Goal: Task Accomplishment & Management: Manage account settings

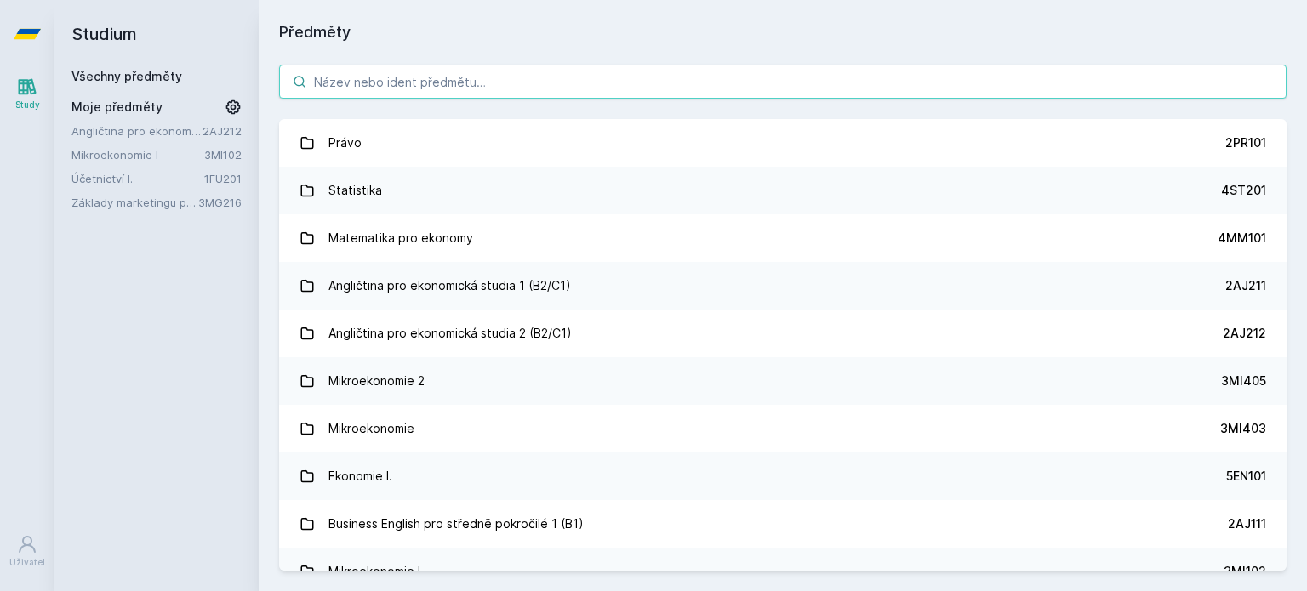
click at [528, 82] on input "search" at bounding box center [782, 82] width 1007 height 34
paste input "Informace pro business"
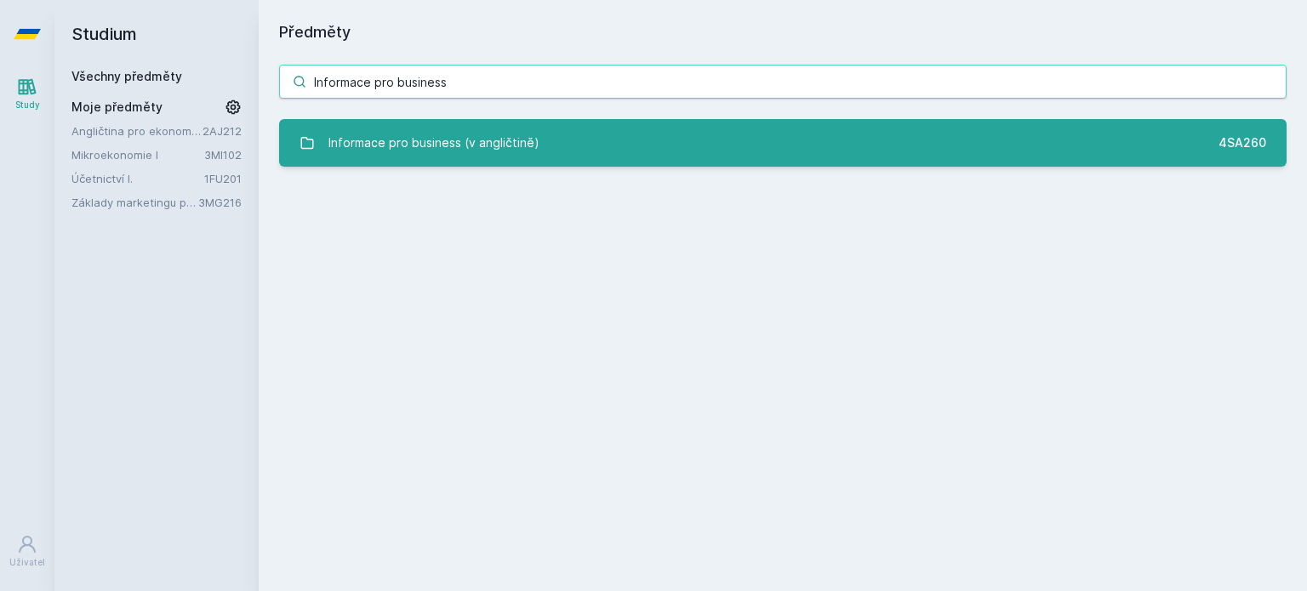
type input "Informace pro business"
click at [529, 132] on div "Informace pro business (v angličtině)" at bounding box center [433, 143] width 211 height 34
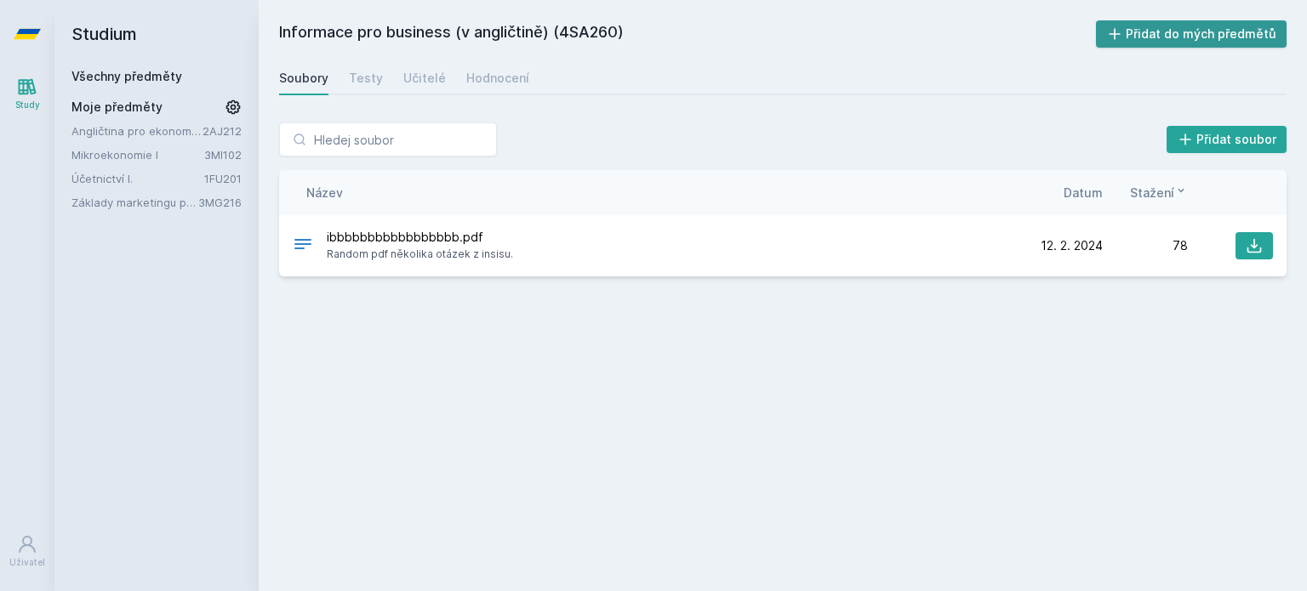
click at [1232, 24] on button "Přidat do mých předmětů" at bounding box center [1191, 33] width 191 height 27
click at [357, 88] on link "Testy" at bounding box center [366, 78] width 34 height 34
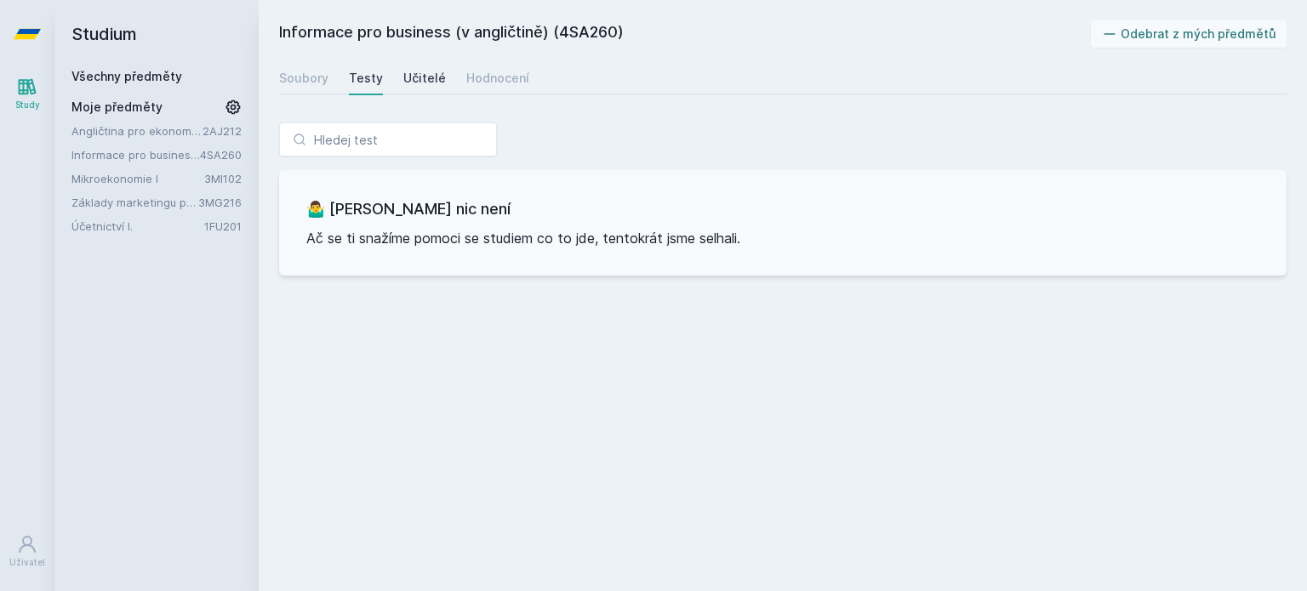
click at [406, 89] on link "Učitelé" at bounding box center [424, 78] width 43 height 34
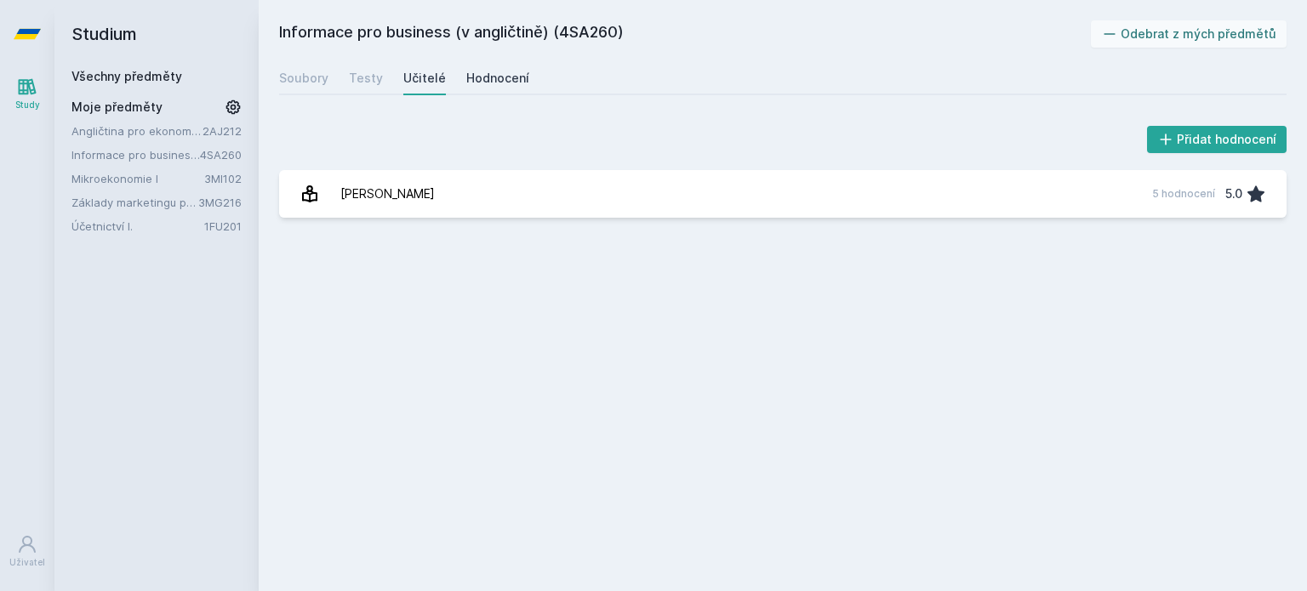
click at [471, 82] on div "Hodnocení" at bounding box center [497, 78] width 63 height 17
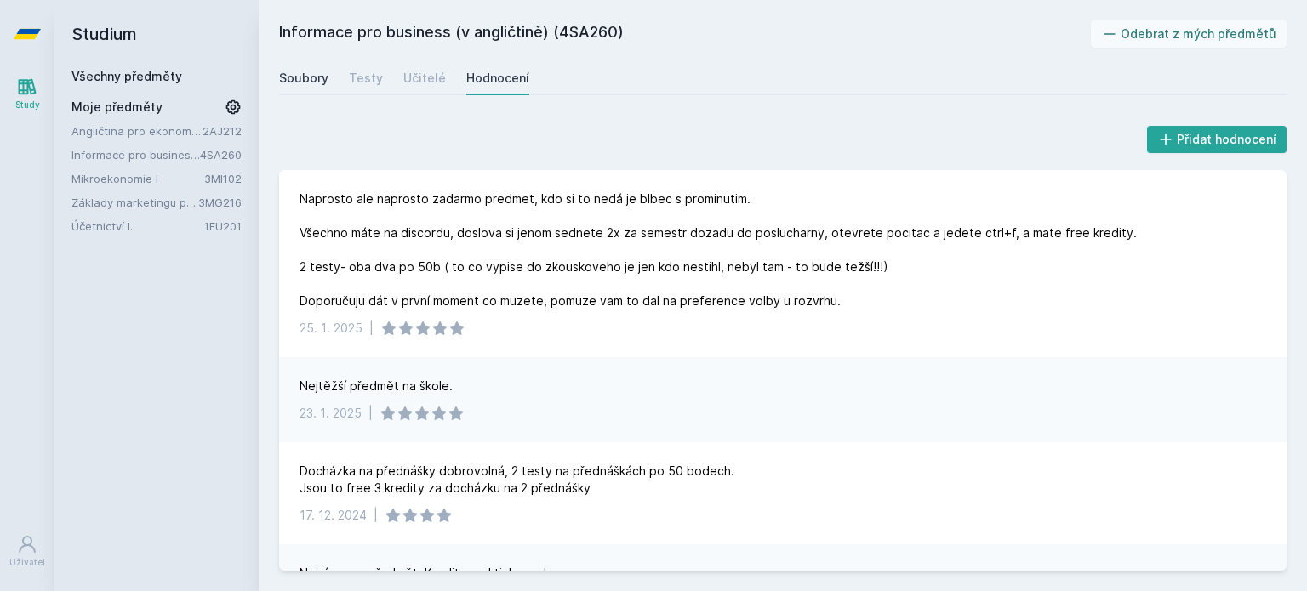
click at [315, 82] on div "Soubory" at bounding box center [303, 78] width 49 height 17
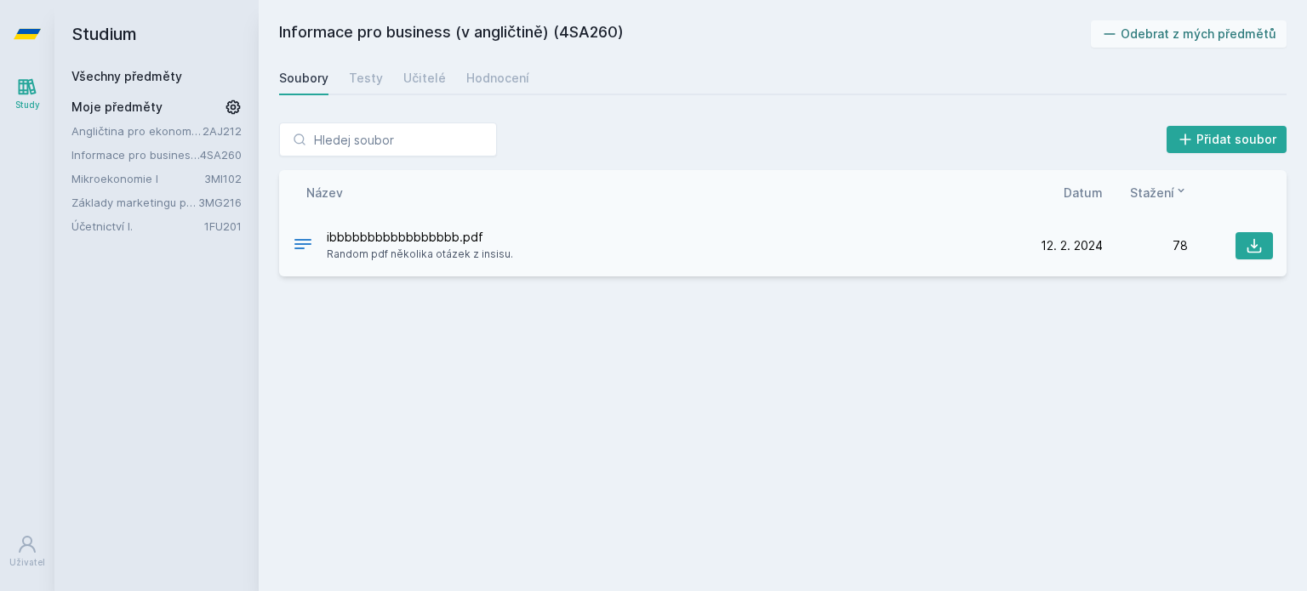
click at [396, 237] on span "ibbbbbbbbbbbbbbbbb.pdf" at bounding box center [420, 237] width 186 height 17
click at [487, 81] on div "Hodnocení" at bounding box center [497, 78] width 63 height 17
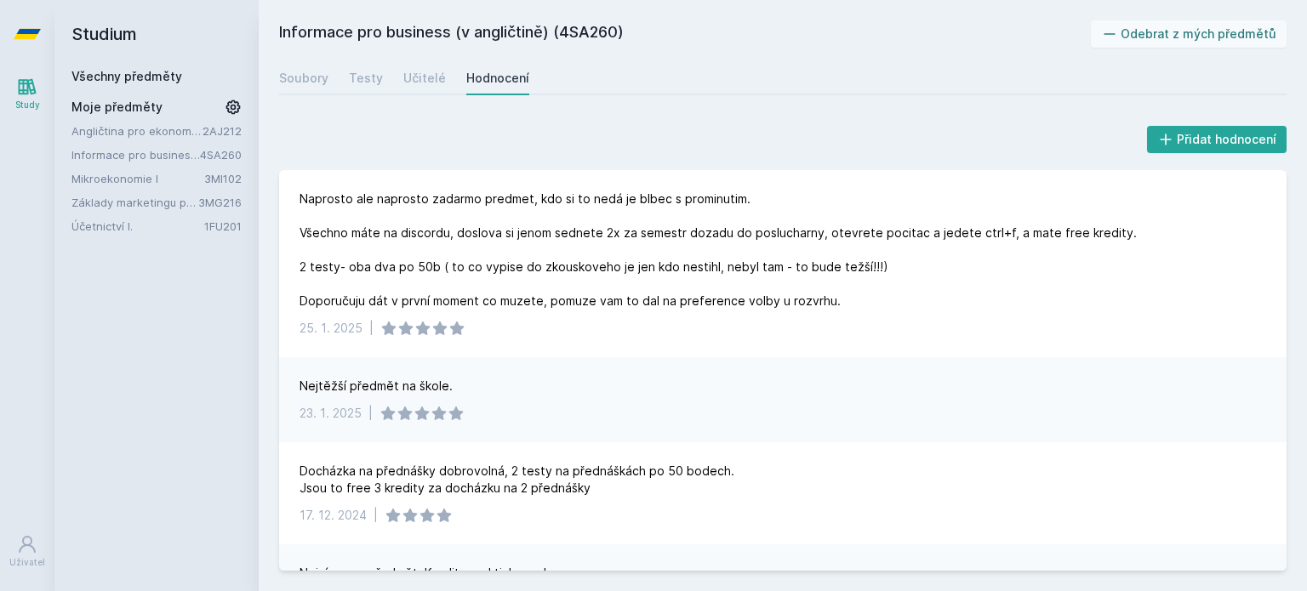
scroll to position [58, 0]
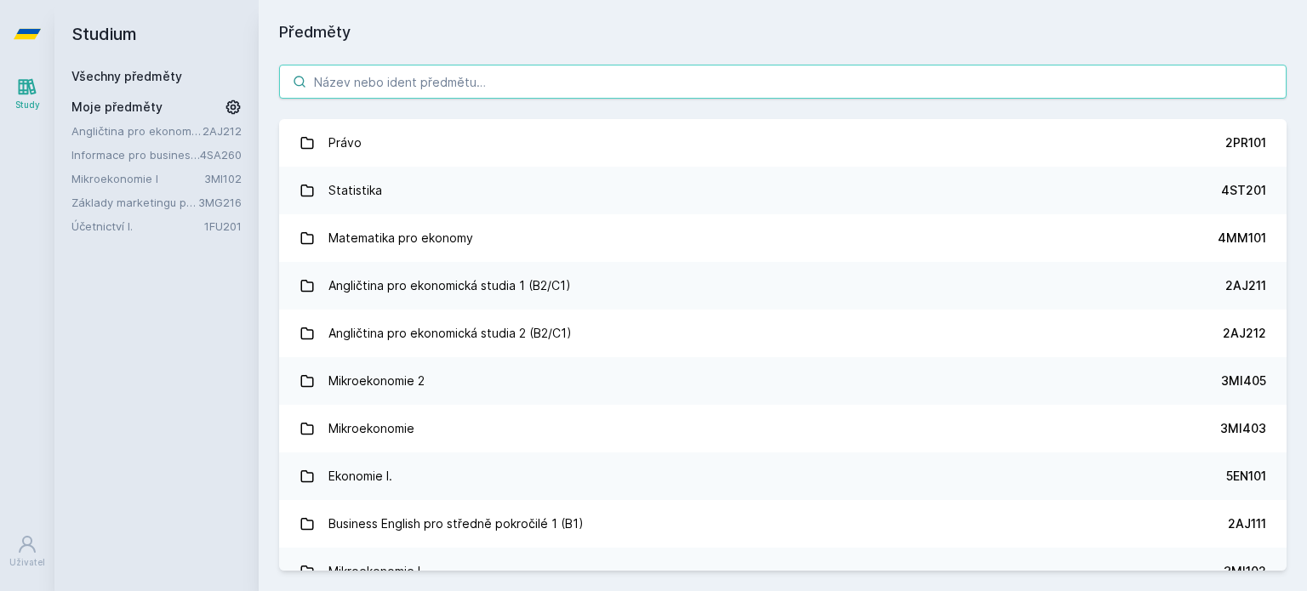
click at [449, 88] on input "search" at bounding box center [782, 82] width 1007 height 34
paste input "Webové technologie"
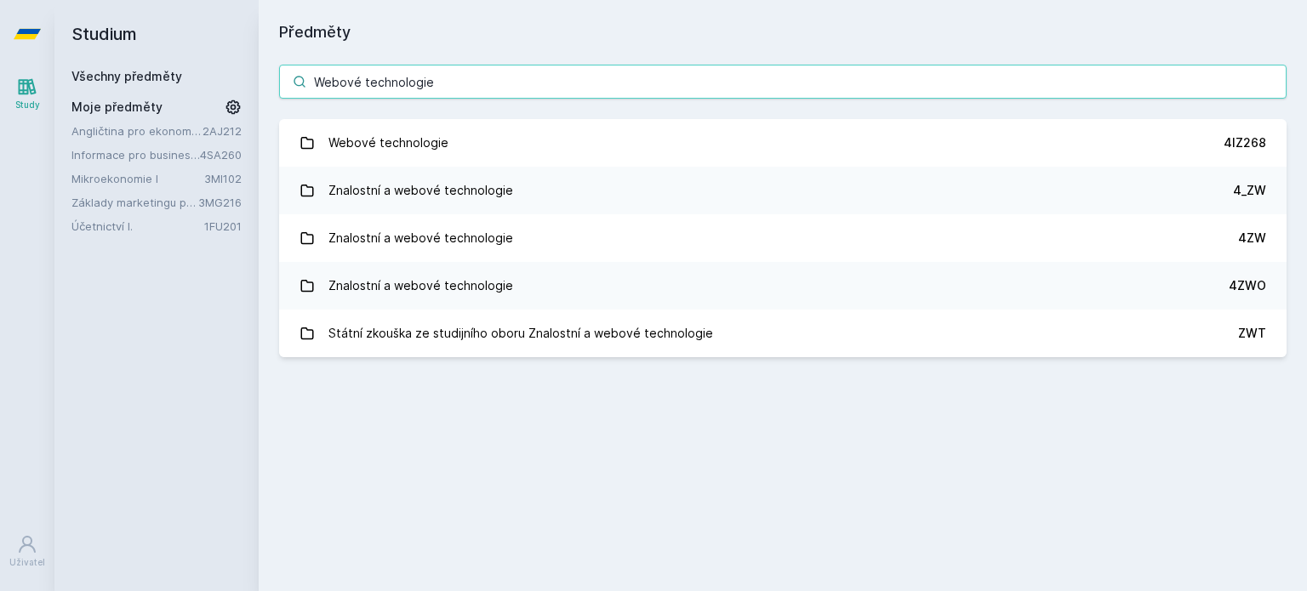
type input "Webové technologie"
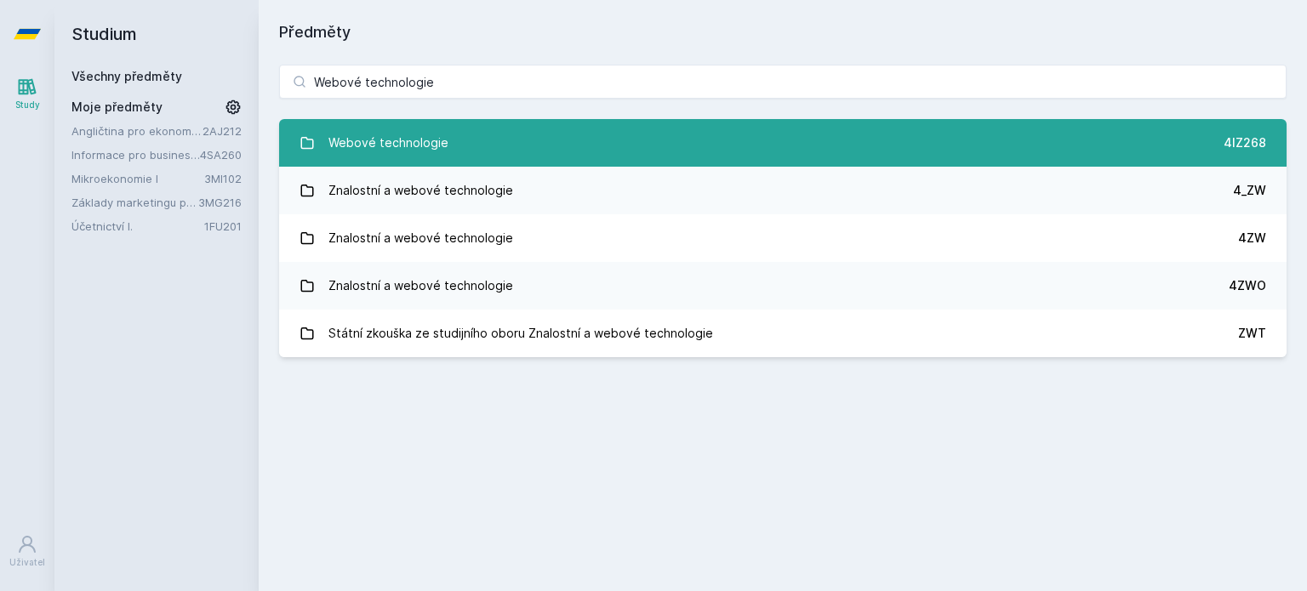
click at [642, 162] on link "Webové technologie 4IZ268" at bounding box center [782, 143] width 1007 height 48
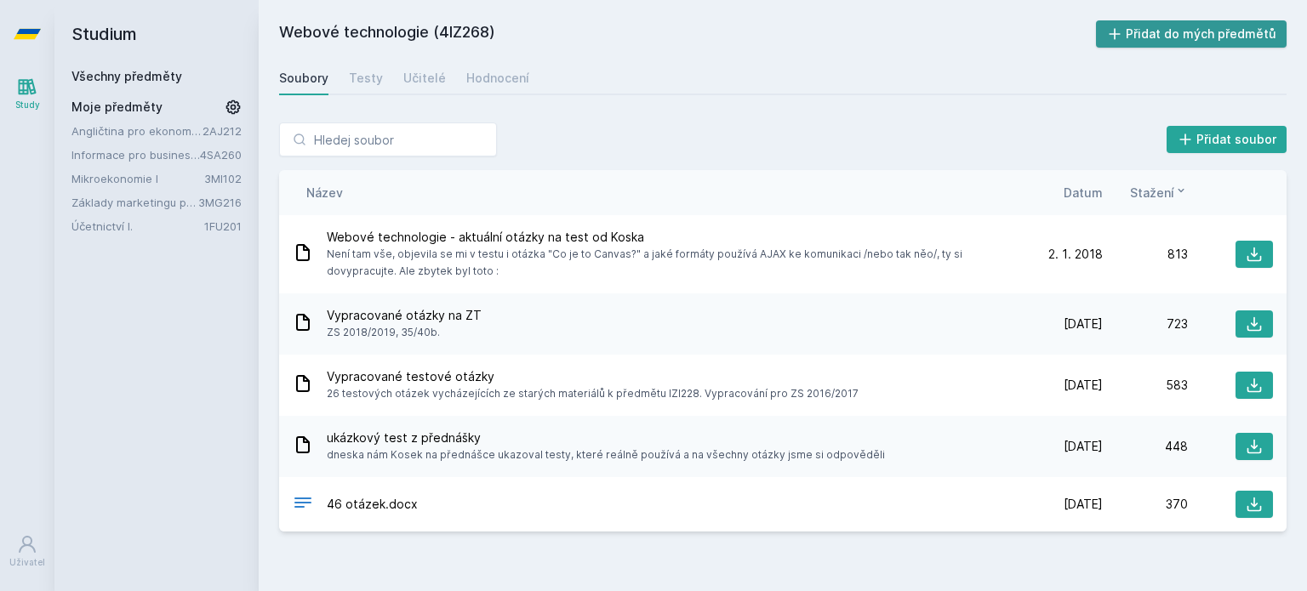
click at [1140, 33] on button "Přidat do mých předmětů" at bounding box center [1191, 33] width 191 height 27
click at [86, 135] on link "Angličtina pro ekonomická studia 2 (B2/C1)" at bounding box center [136, 131] width 131 height 17
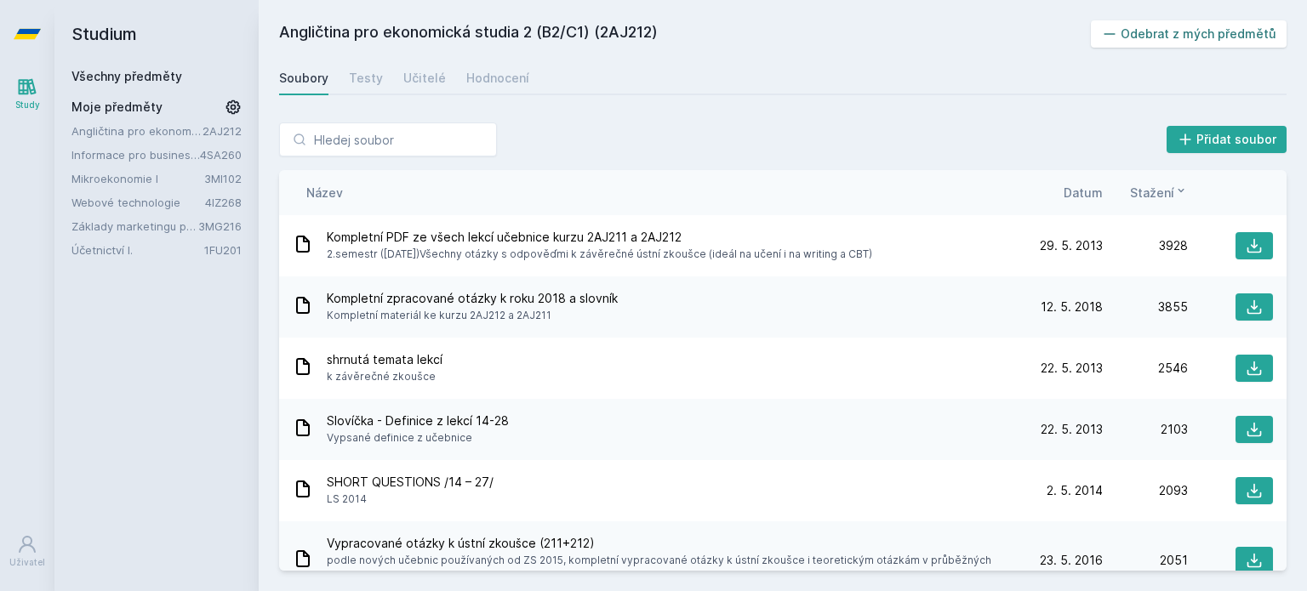
click at [1181, 39] on button "Odebrat z mých předmětů" at bounding box center [1189, 33] width 197 height 27
click at [125, 157] on link "Mikroekonomie I" at bounding box center [137, 154] width 133 height 17
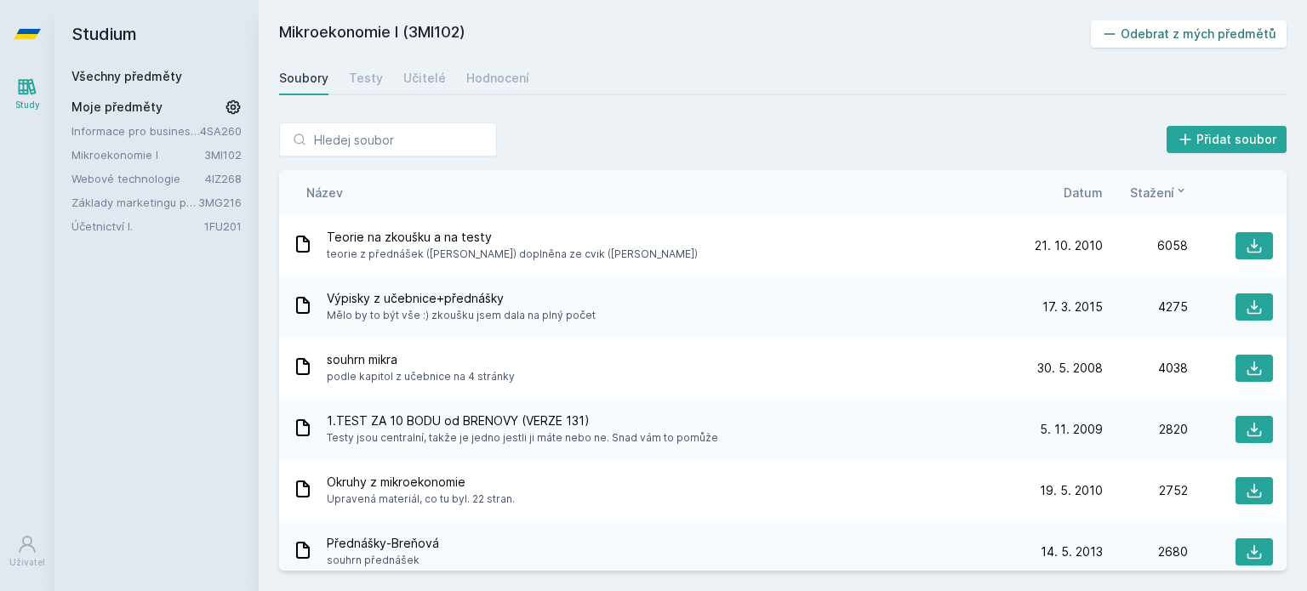
click at [1146, 35] on button "Odebrat z mých předmětů" at bounding box center [1189, 33] width 197 height 27
click at [105, 180] on link "Základy marketingu pro informatiky a statistiky" at bounding box center [134, 178] width 127 height 17
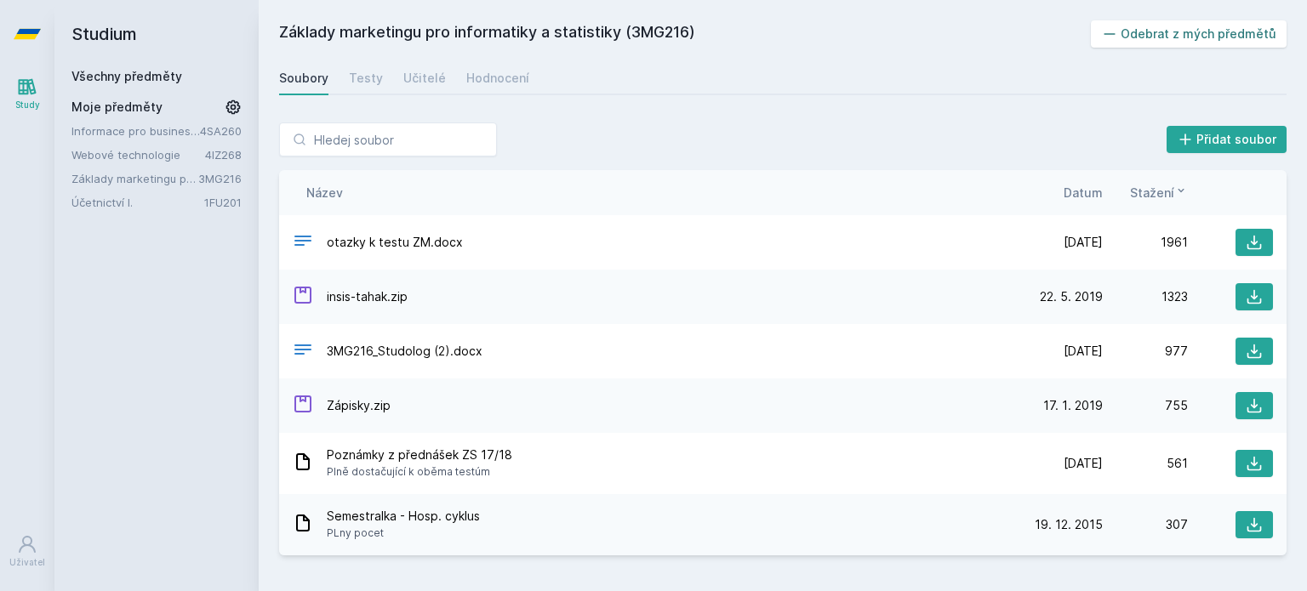
click at [1178, 32] on button "Odebrat z mých předmětů" at bounding box center [1189, 33] width 197 height 27
click at [115, 180] on link "Účetnictví I." at bounding box center [137, 178] width 133 height 17
